Goal: Task Accomplishment & Management: Manage account settings

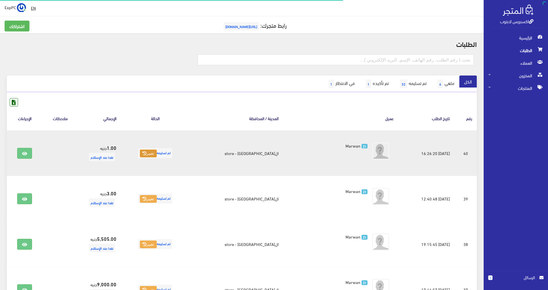
click at [157, 156] on button "تغيير" at bounding box center [148, 154] width 17 height 8
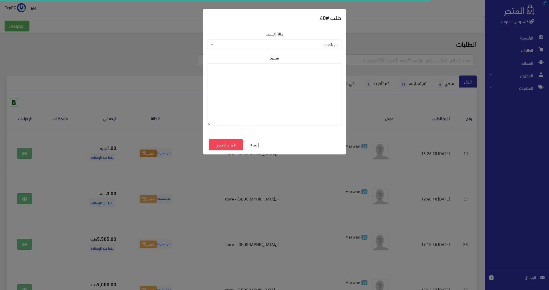
click at [194, 162] on div "طلب # 40 حالة الطلب تم تأكيده تم شحنها ملغي تم تسليمه مرفوض رفض الاستلام من قبل…" at bounding box center [274, 145] width 549 height 290
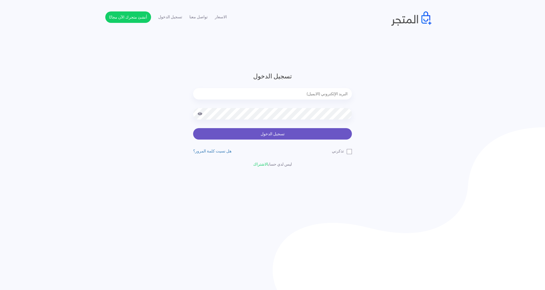
type input "[EMAIL_ADDRESS][DOMAIN_NAME]"
click at [278, 136] on button "تسجيل الدخول" at bounding box center [272, 133] width 159 height 11
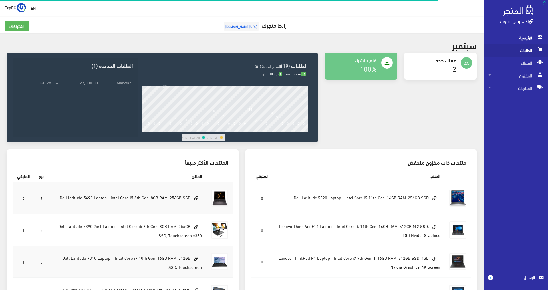
click at [525, 53] on span "الطلبات" at bounding box center [515, 50] width 55 height 13
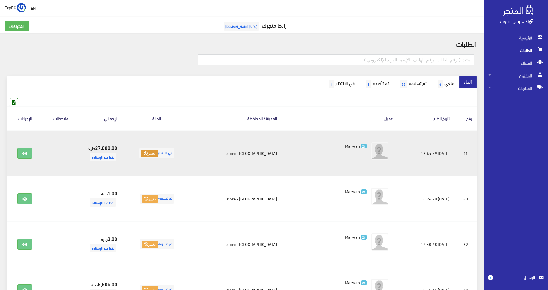
click at [158, 153] on button "تغيير" at bounding box center [149, 154] width 17 height 8
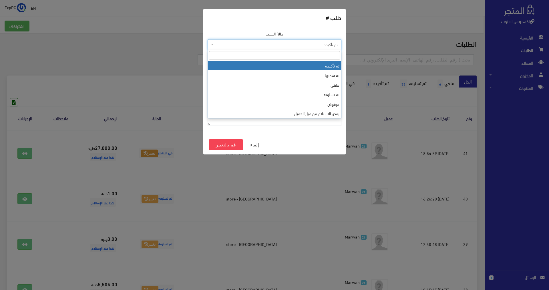
click at [324, 47] on span "تم تأكيده" at bounding box center [276, 45] width 123 height 6
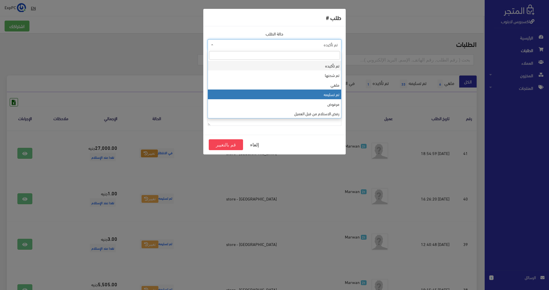
select select "4"
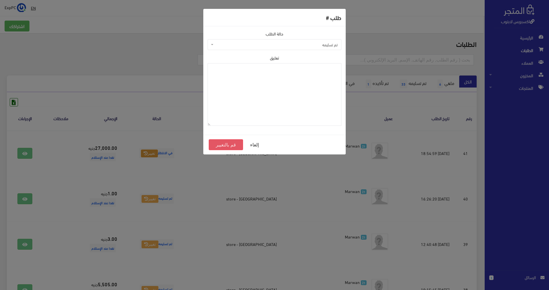
click at [219, 142] on button "قم بالتغيير" at bounding box center [226, 144] width 34 height 11
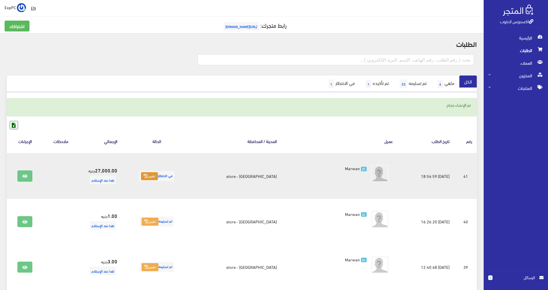
click at [148, 177] on icon at bounding box center [146, 176] width 4 height 4
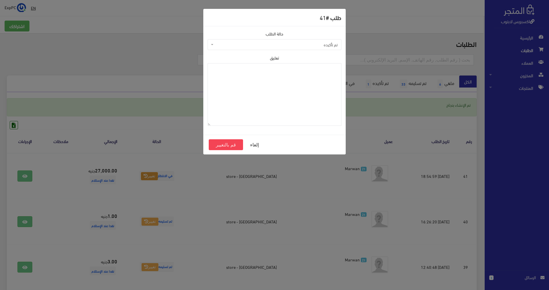
click at [292, 48] on span "تم تأكيده" at bounding box center [275, 44] width 134 height 11
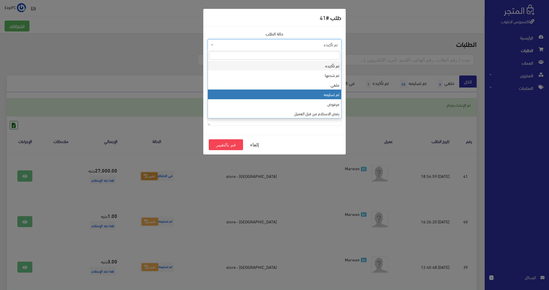
select select "4"
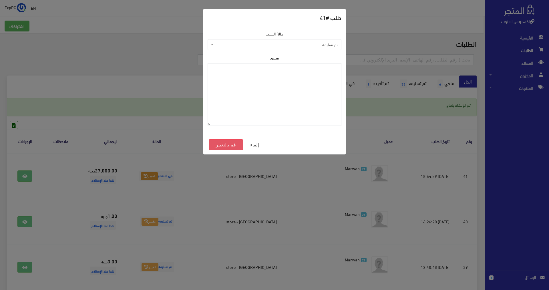
click at [227, 142] on button "قم بالتغيير" at bounding box center [226, 144] width 34 height 11
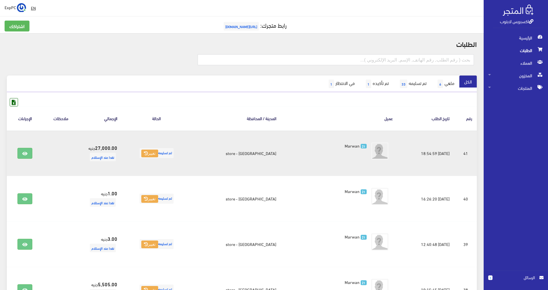
click at [15, 153] on td at bounding box center [25, 153] width 36 height 46
click at [18, 153] on td at bounding box center [25, 153] width 36 height 46
click at [24, 154] on icon at bounding box center [24, 153] width 5 height 5
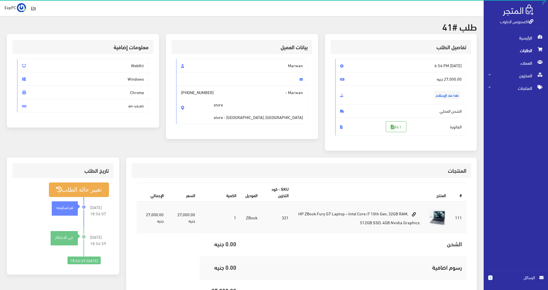
scroll to position [29, 0]
